Goal: Transaction & Acquisition: Purchase product/service

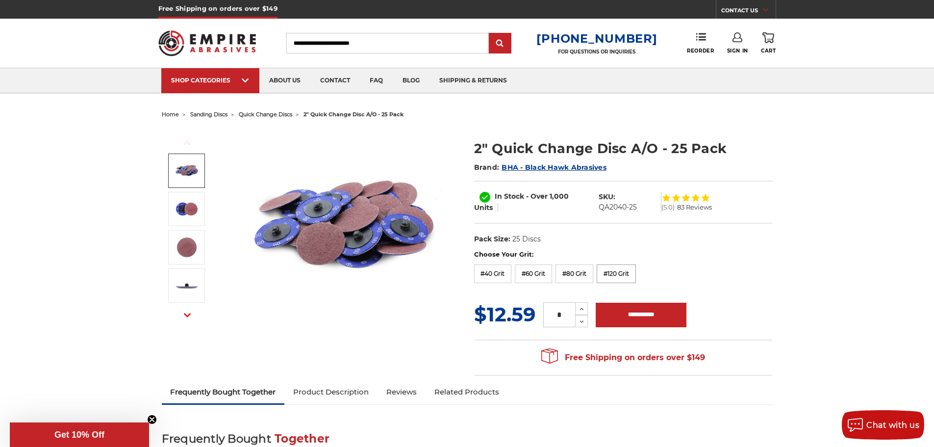
click at [624, 272] on label "#120 Grit" at bounding box center [616, 273] width 39 height 19
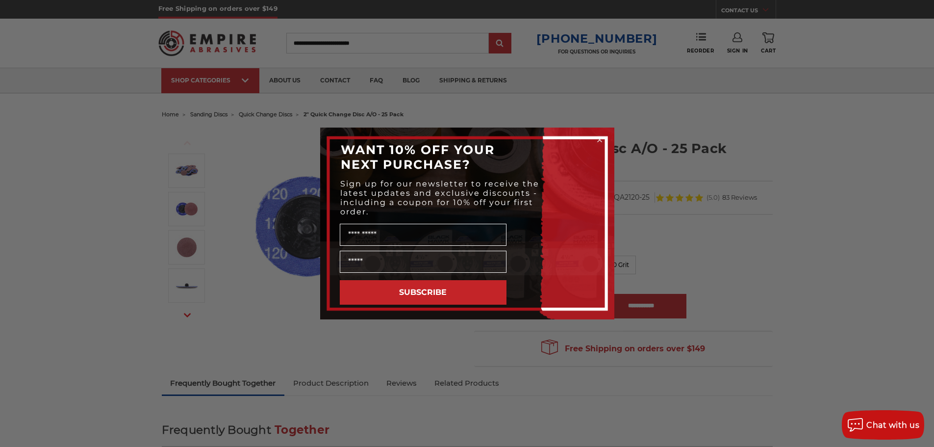
click at [206, 231] on div "Close dialog WANT 10% OFF YOUR NEXT PURCHASE? Sign up for our newsletter to rec…" at bounding box center [467, 223] width 934 height 447
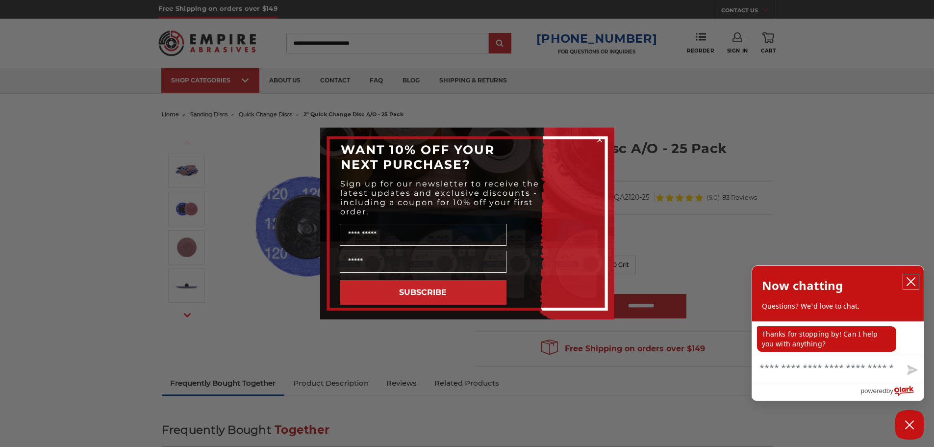
click at [908, 280] on icon "close chatbox" at bounding box center [911, 282] width 10 height 10
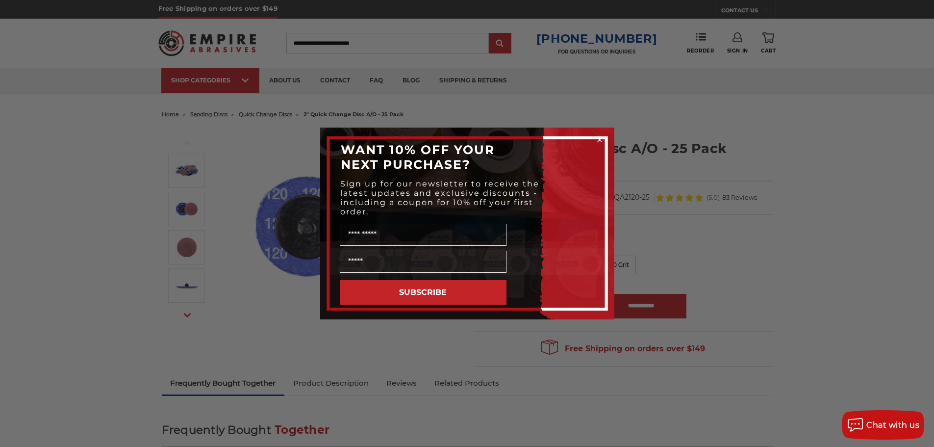
click at [703, 166] on div "Close dialog WANT 10% OFF YOUR NEXT PURCHASE? Sign up for our newsletter to rec…" at bounding box center [467, 223] width 934 height 447
click at [202, 224] on div "Close dialog WANT 10% OFF YOUR NEXT PURCHASE? Sign up for our newsletter to rec…" at bounding box center [467, 223] width 934 height 447
click at [599, 141] on circle "Close dialog" at bounding box center [599, 139] width 9 height 9
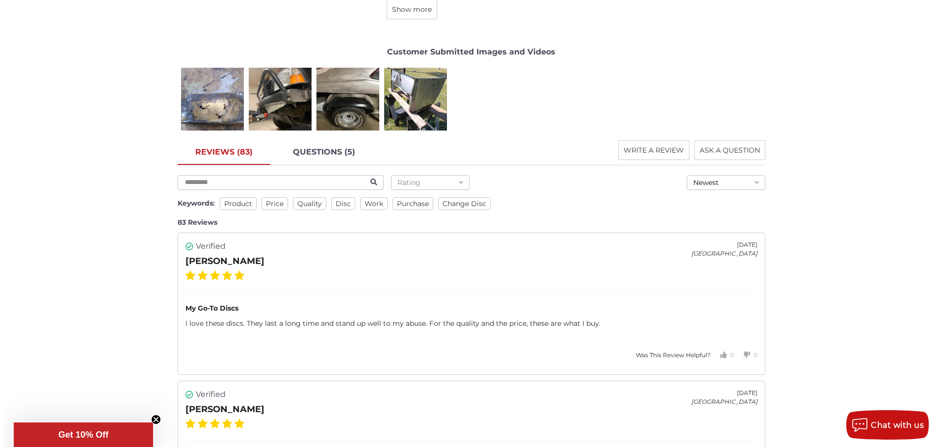
scroll to position [1323, 0]
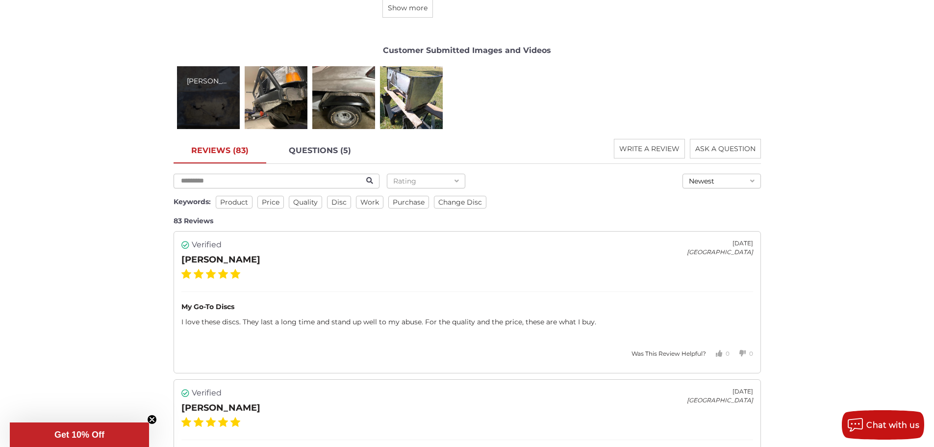
click at [203, 98] on div "[PERSON_NAME]" at bounding box center [208, 97] width 63 height 63
